Goal: Information Seeking & Learning: Learn about a topic

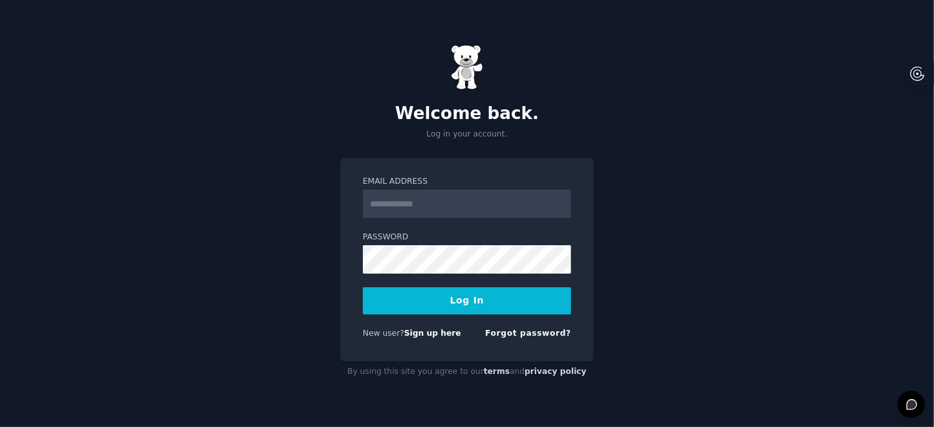
click at [446, 202] on input "Email Address" at bounding box center [467, 204] width 208 height 28
type input "**********"
click at [461, 302] on button "Log In" at bounding box center [467, 300] width 208 height 27
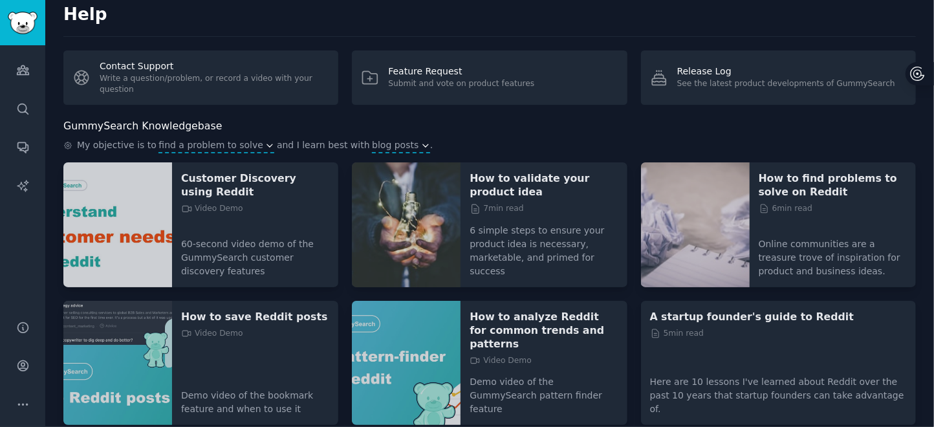
scroll to position [12, 0]
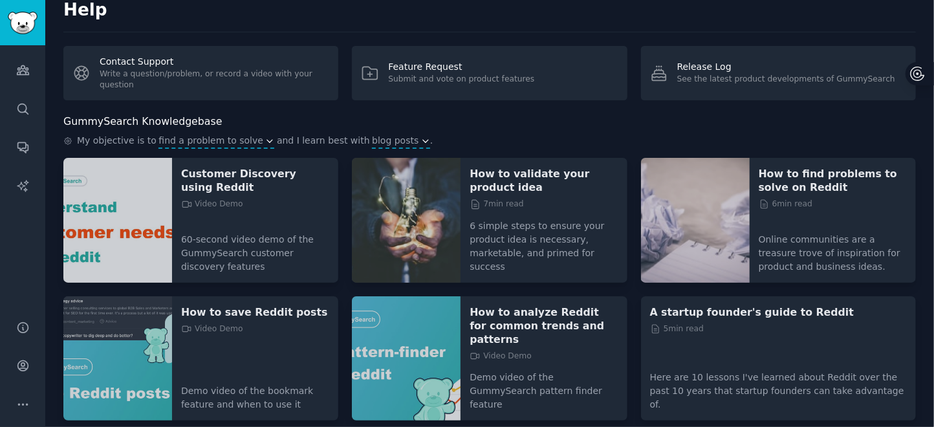
click at [440, 337] on img at bounding box center [406, 358] width 109 height 125
click at [807, 177] on p "How to find problems to solve on Reddit" at bounding box center [833, 180] width 148 height 27
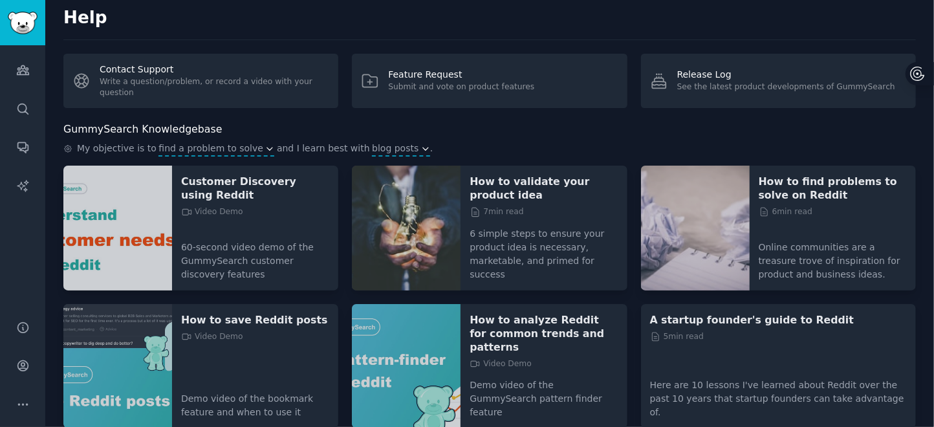
scroll to position [0, 0]
